Goal: Information Seeking & Learning: Learn about a topic

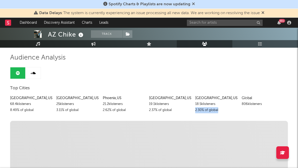
scroll to position [32, 0]
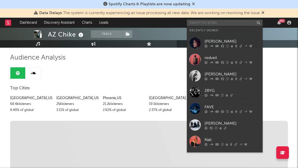
click at [203, 25] on input "text" at bounding box center [225, 23] width 76 height 6
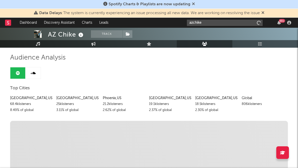
type input "azchike"
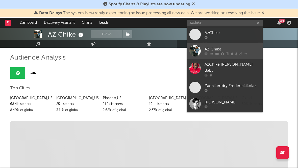
click at [213, 49] on div "AZ Chike" at bounding box center [233, 49] width 56 height 6
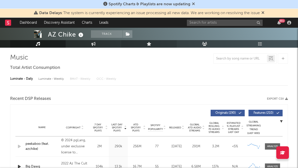
select select "6m"
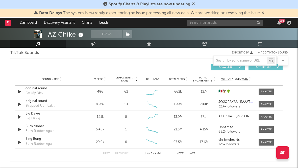
scroll to position [346, 0]
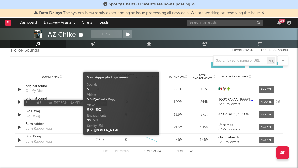
click at [41, 104] on div "Strapped Up (feat. [PERSON_NAME] and G-BO Lean)" at bounding box center [52, 103] width 53 height 5
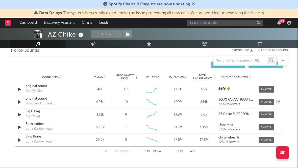
click at [39, 99] on div "original sound" at bounding box center [52, 98] width 53 height 5
